Goal: Use online tool/utility: Utilize a website feature to perform a specific function

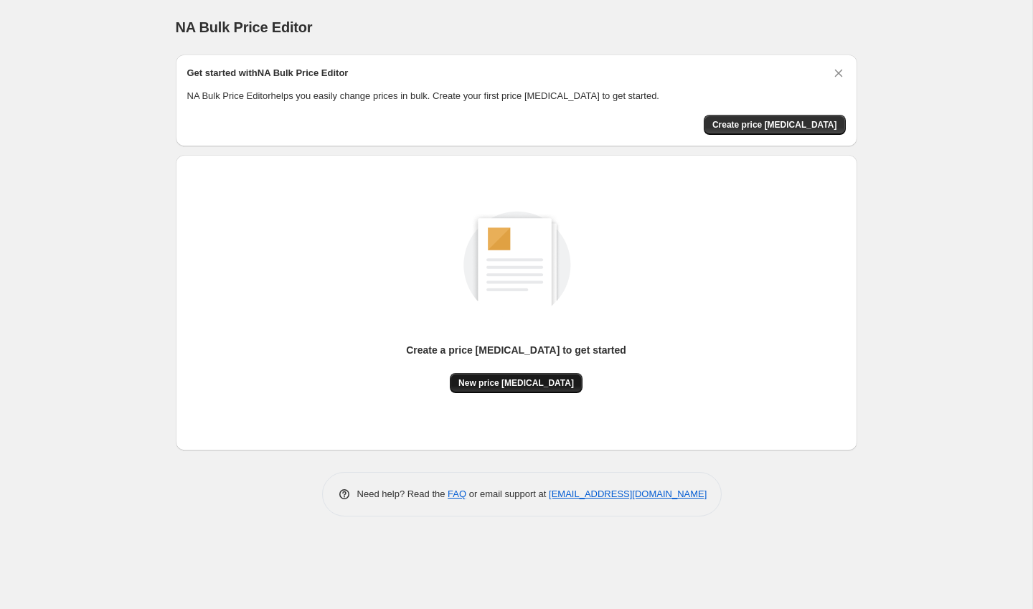
click at [515, 378] on span "New price [MEDICAL_DATA]" at bounding box center [515, 382] width 115 height 11
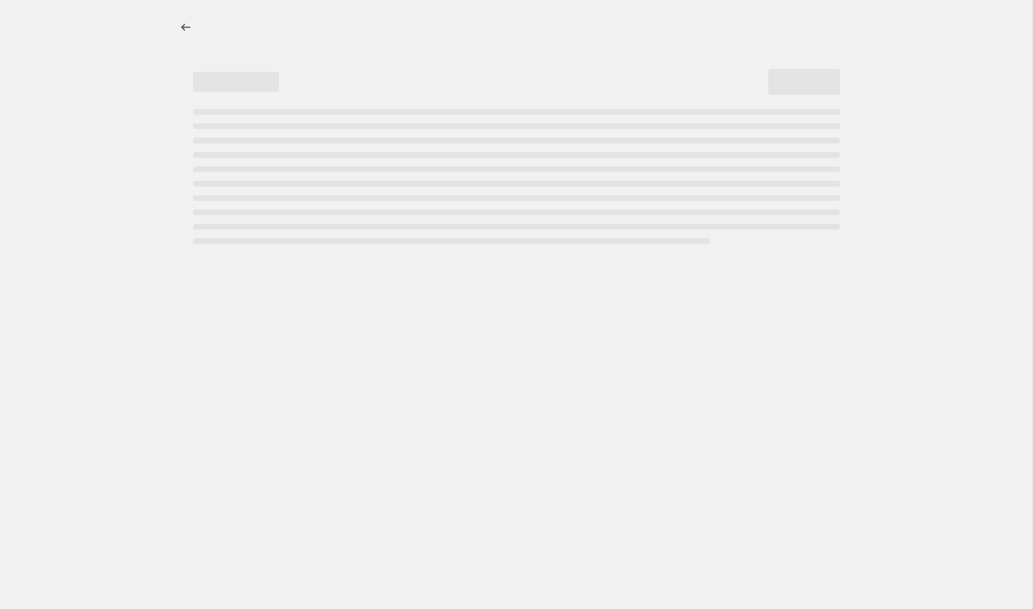
select select "percentage"
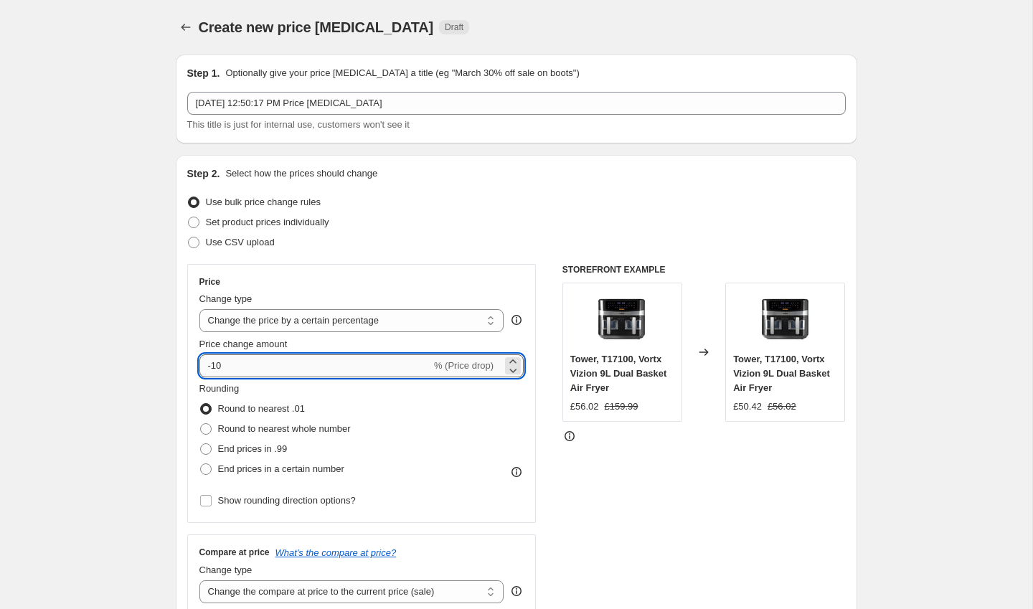
click at [303, 364] on input "-10" at bounding box center [315, 365] width 232 height 23
type input "-1"
type input "-5"
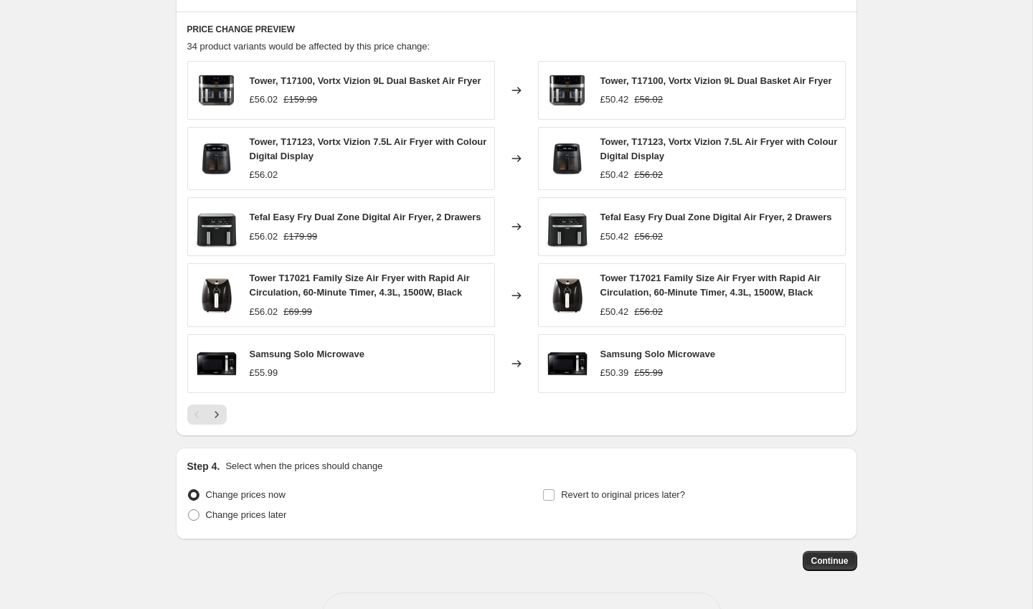
scroll to position [838, 0]
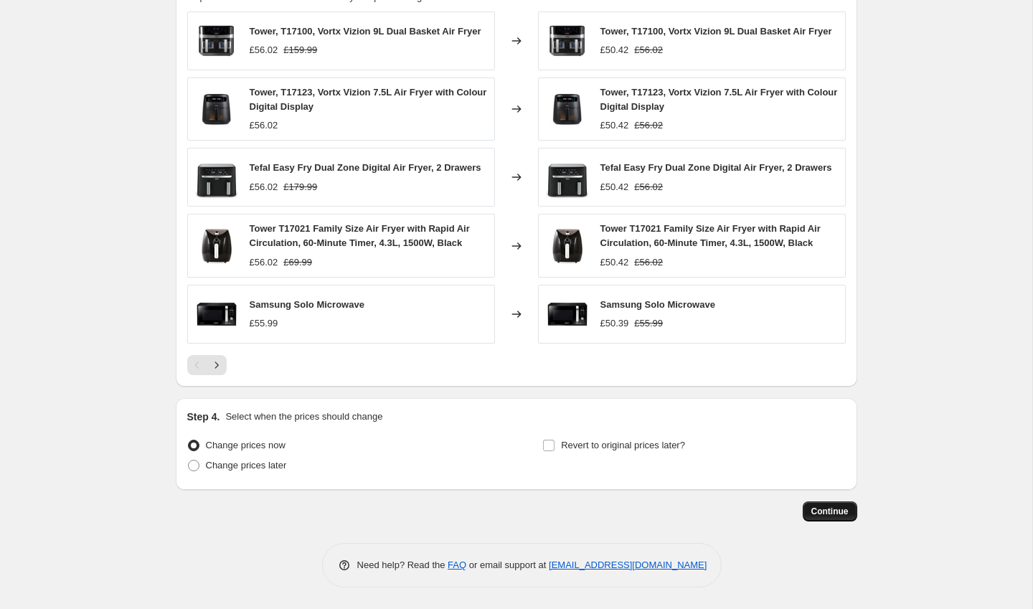
type input "-40"
click at [833, 513] on span "Continue" at bounding box center [829, 511] width 37 height 11
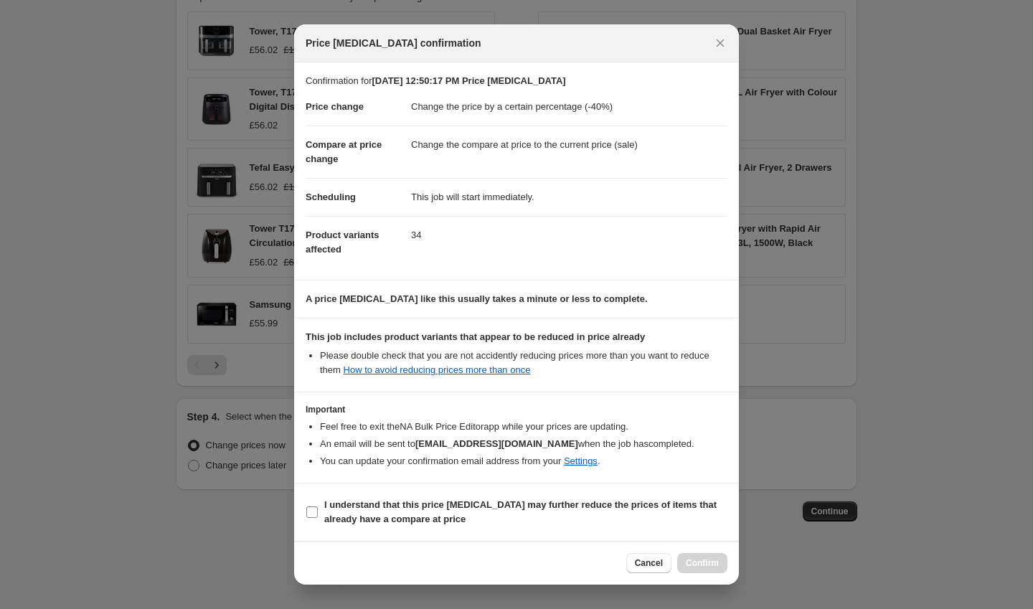
click at [318, 508] on span ":r20:" at bounding box center [311, 512] width 13 height 13
click at [318, 508] on input "I understand that this price [MEDICAL_DATA] may further reduce the prices of it…" at bounding box center [311, 511] width 11 height 11
checkbox input "true"
click at [704, 567] on span "Confirm" at bounding box center [702, 562] width 33 height 11
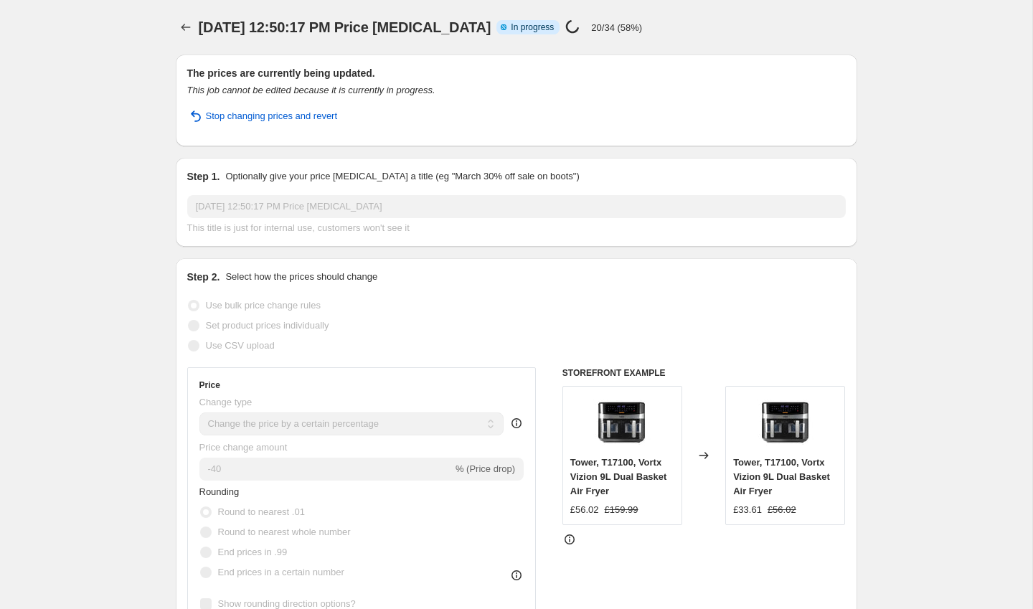
select select "percentage"
